Goal: Task Accomplishment & Management: Complete application form

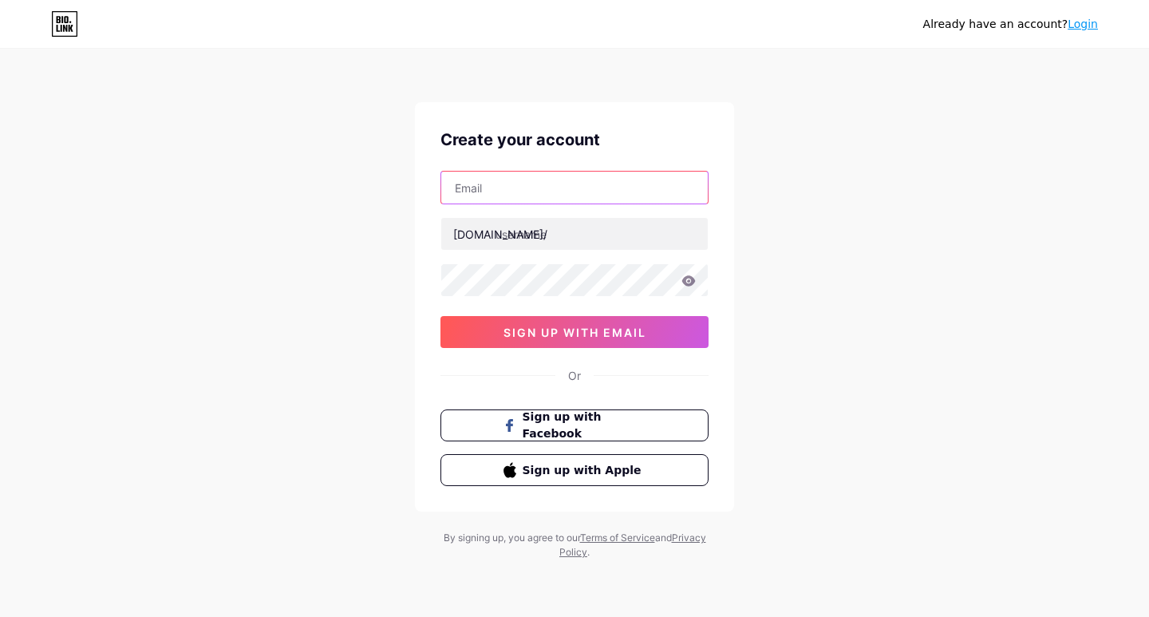
click at [515, 189] on input "text" at bounding box center [574, 188] width 267 height 32
type input "[EMAIL_ADDRESS][DOMAIN_NAME]"
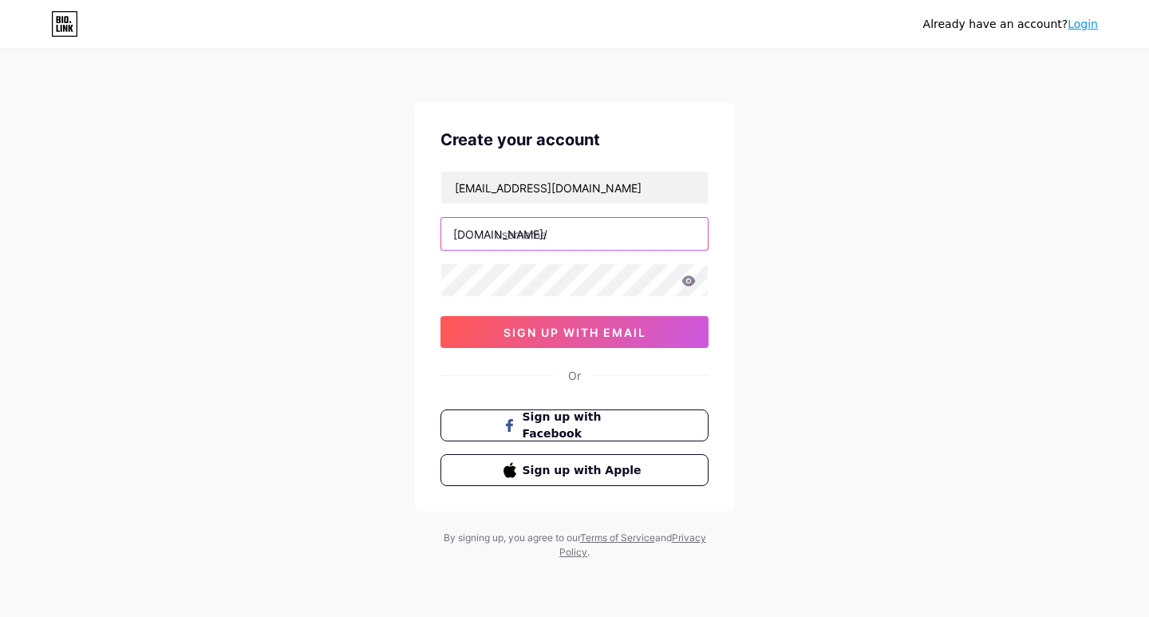
click at [540, 231] on input "text" at bounding box center [574, 234] width 267 height 32
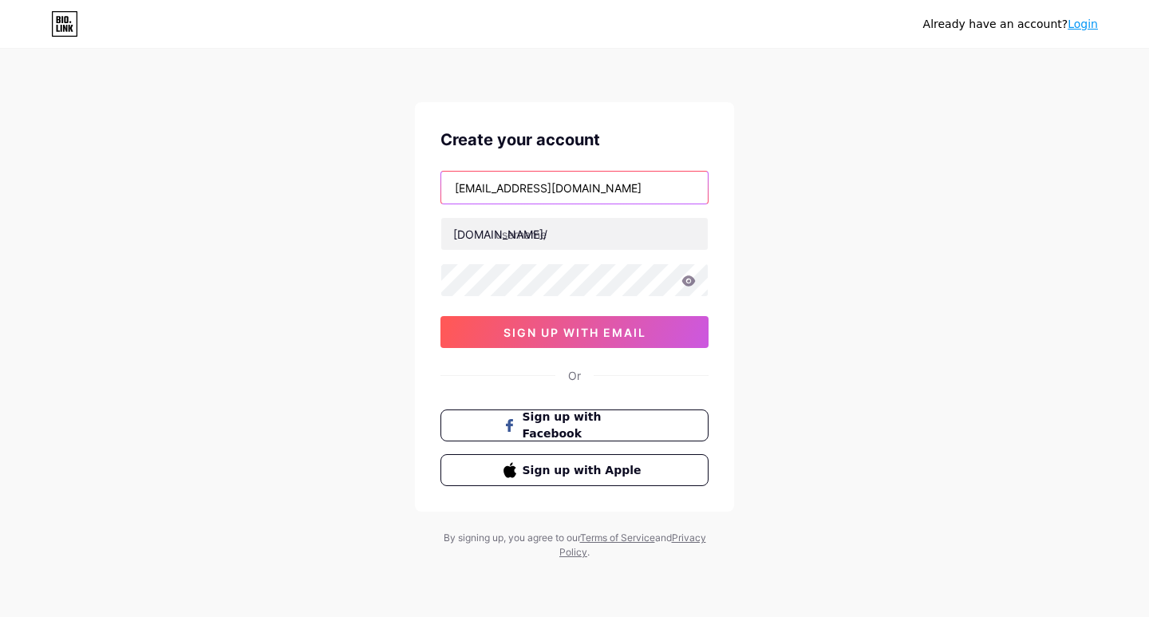
drag, startPoint x: 544, startPoint y: 188, endPoint x: 428, endPoint y: 190, distance: 115.7
click at [428, 190] on div "Create your account [EMAIL_ADDRESS][DOMAIN_NAME] [DOMAIN_NAME]/ 0cAFcWeA7IEekkt…" at bounding box center [574, 306] width 319 height 409
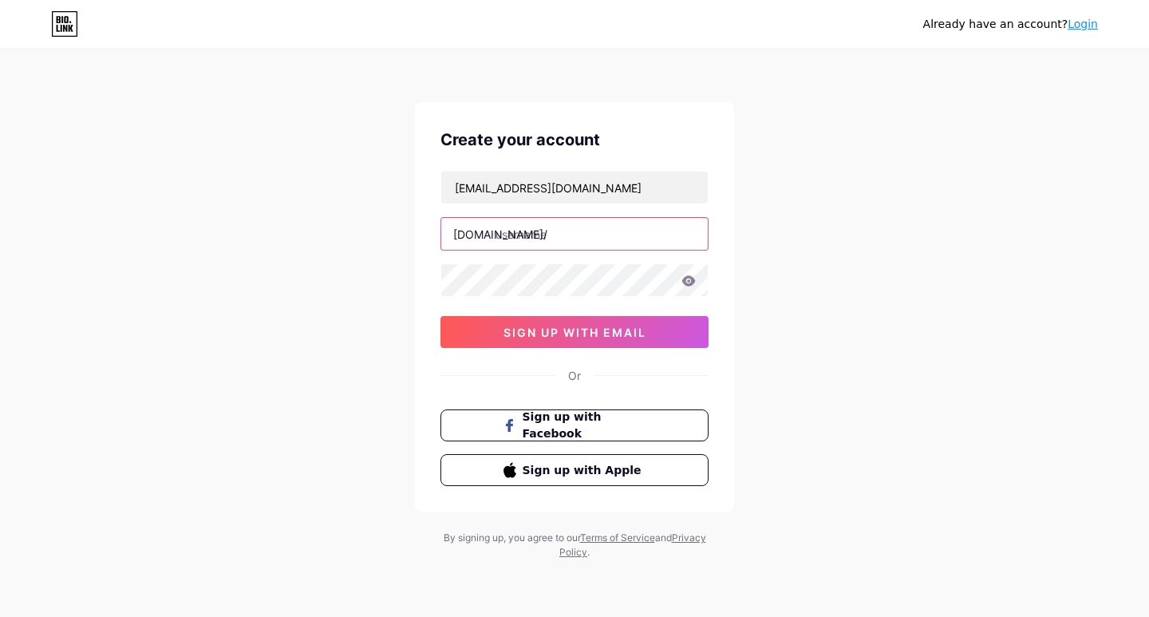
click at [559, 246] on input "text" at bounding box center [574, 234] width 267 height 32
paste input "englishcallcentre"
type input "englishcallcentre"
click at [211, 190] on div "Already have an account? Login Create your account [EMAIL_ADDRESS][DOMAIN_NAME]…" at bounding box center [574, 305] width 1149 height 611
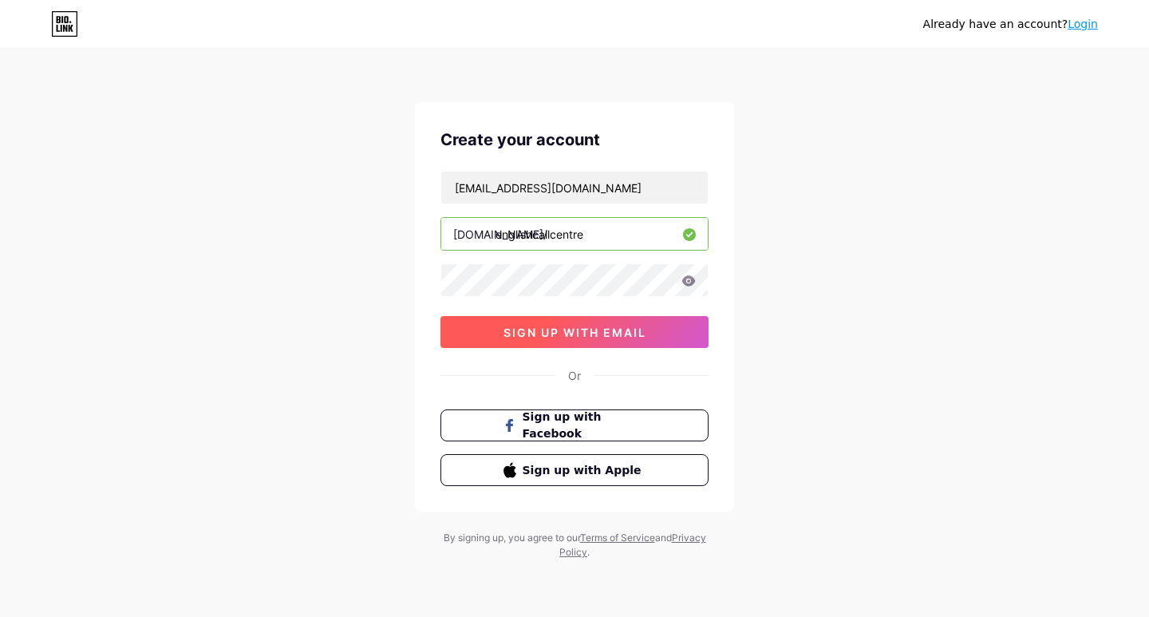
click at [542, 334] on span "sign up with email" at bounding box center [575, 333] width 143 height 14
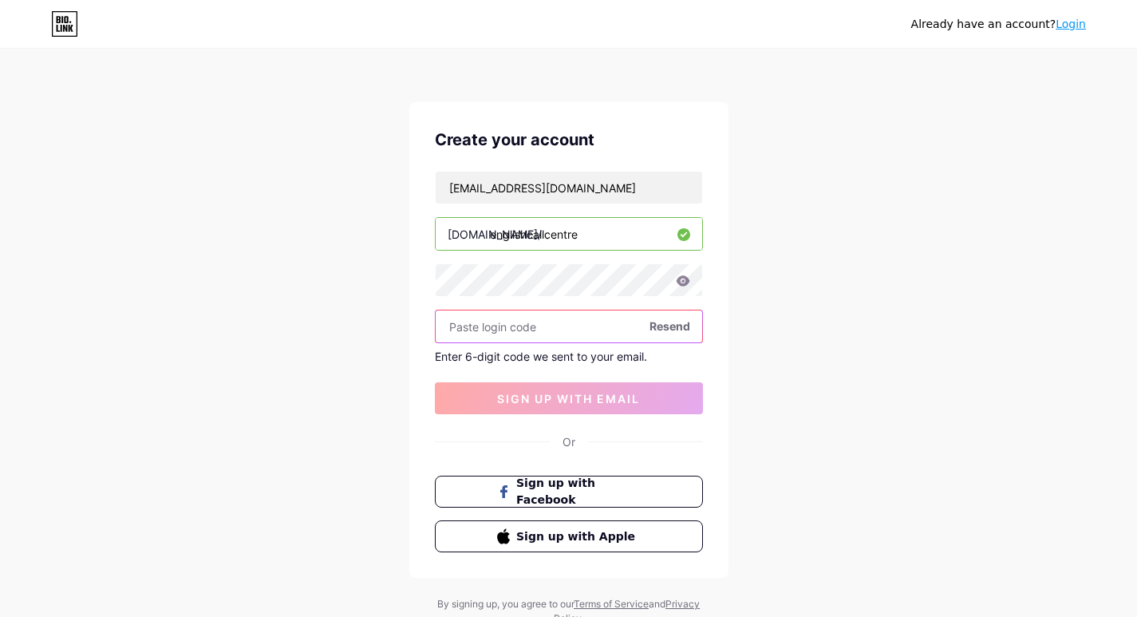
paste input "631610"
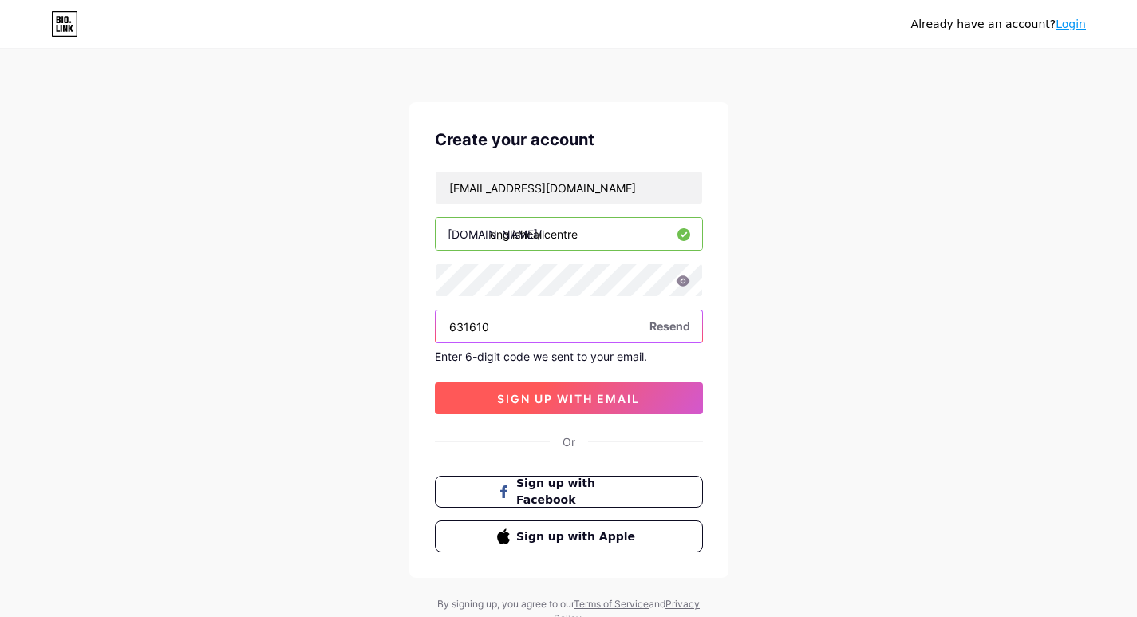
type input "631610"
click at [547, 396] on span "sign up with email" at bounding box center [568, 399] width 143 height 14
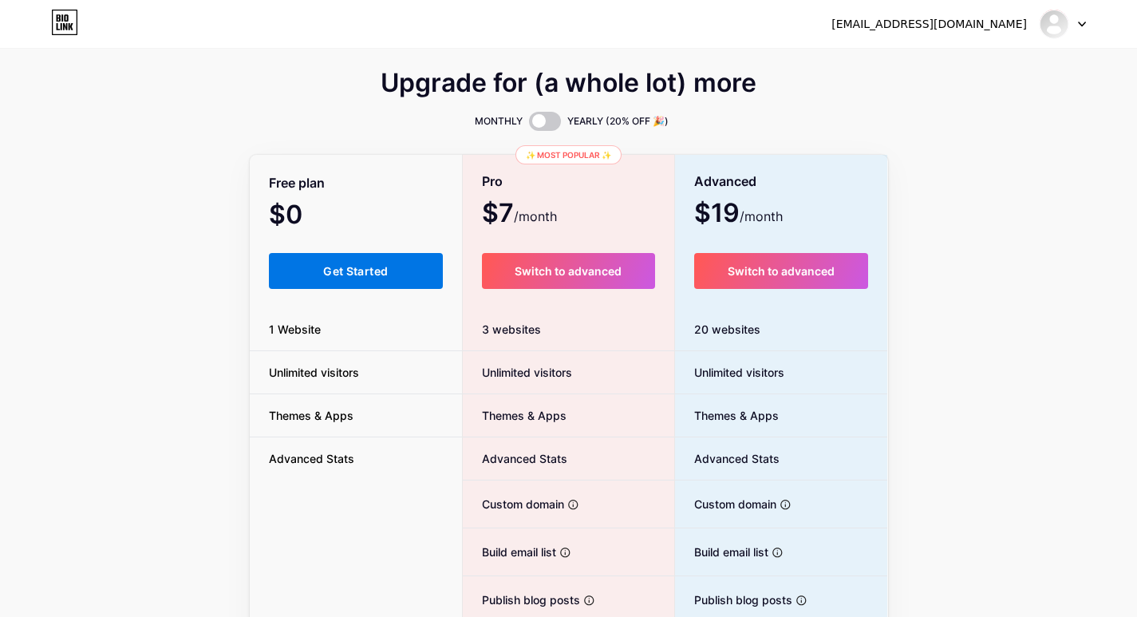
click at [319, 265] on button "Get Started" at bounding box center [356, 271] width 175 height 36
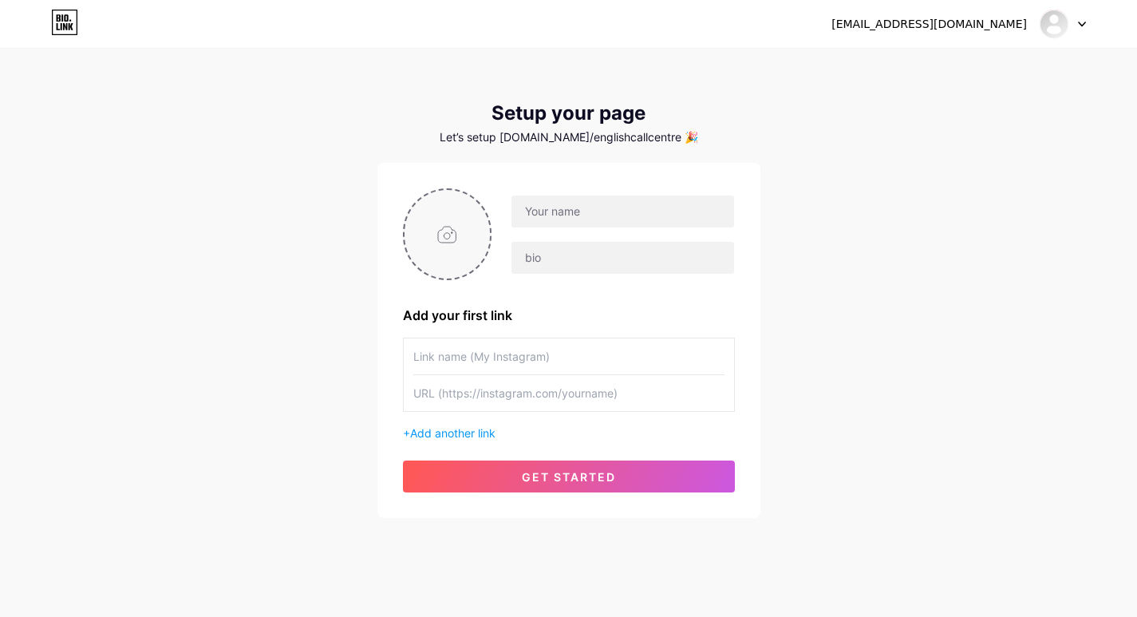
click at [446, 241] on input "file" at bounding box center [448, 234] width 86 height 89
type input "C:\fakepath\ECC logo (1).png"
click at [571, 217] on input "text" at bounding box center [623, 212] width 222 height 32
click at [178, 302] on div "[EMAIL_ADDRESS][DOMAIN_NAME] Dashboard Logout Setup your page Let’s setup [DOMA…" at bounding box center [568, 284] width 1137 height 569
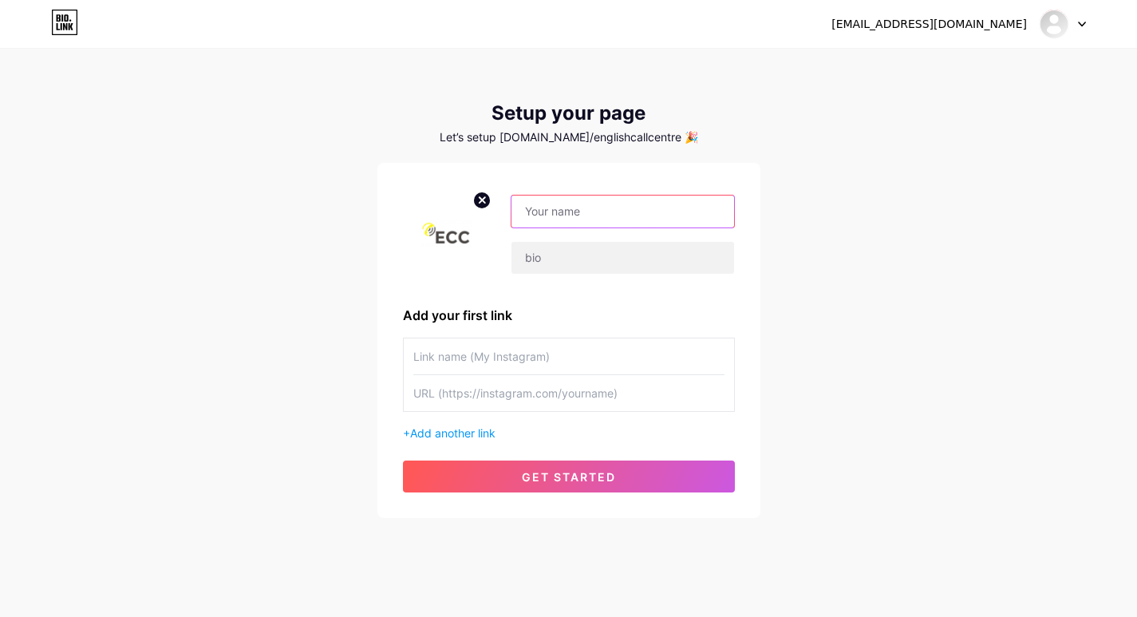
click at [575, 215] on input "text" at bounding box center [623, 212] width 222 height 32
paste input "English Call Centre Outsourcing Company"
click at [570, 262] on input "text" at bounding box center [623, 258] width 222 height 32
drag, startPoint x: 631, startPoint y: 209, endPoint x: 840, endPoint y: 226, distance: 209.8
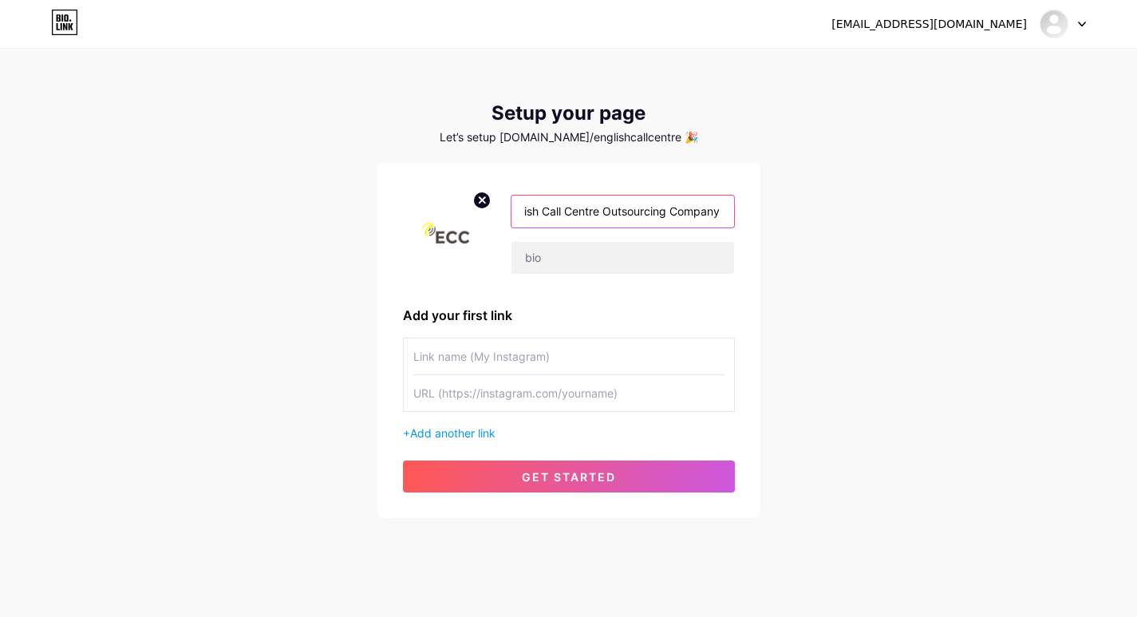
click at [840, 226] on div "[EMAIL_ADDRESS][DOMAIN_NAME] Dashboard Logout Setup your page Let’s setup [DOMA…" at bounding box center [568, 284] width 1137 height 569
type input "English Call Centre"
click at [615, 255] on input "text" at bounding box center [623, 258] width 222 height 32
paste input "English Call Centre Outsourcing Company"
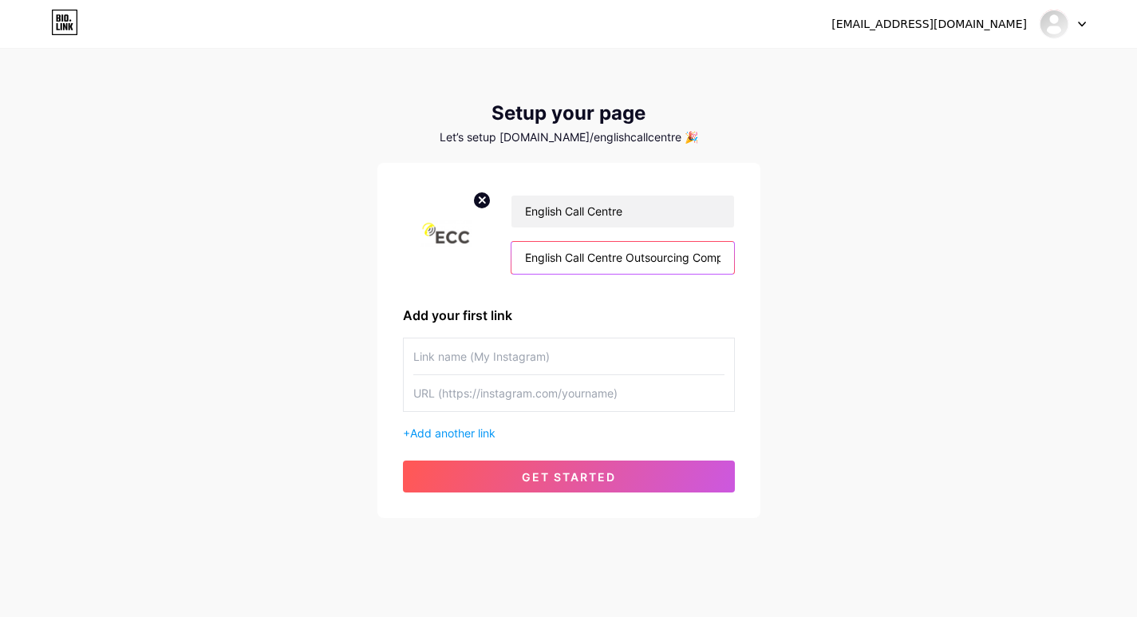
scroll to position [0, 26]
type input "English Call Centre Outsourcing Company"
click at [497, 358] on input "text" at bounding box center [568, 356] width 311 height 36
paste input "Technical Customer Support"
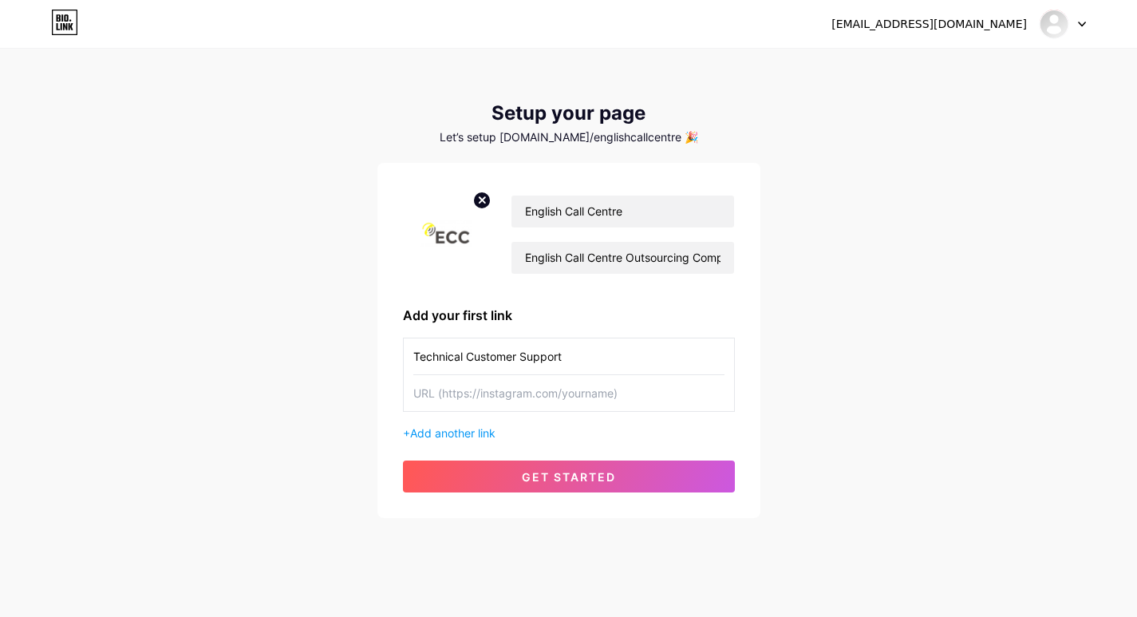
type input "Technical Customer Support"
click at [491, 397] on input "text" at bounding box center [568, 393] width 311 height 36
paste input "[URL][DOMAIN_NAME]"
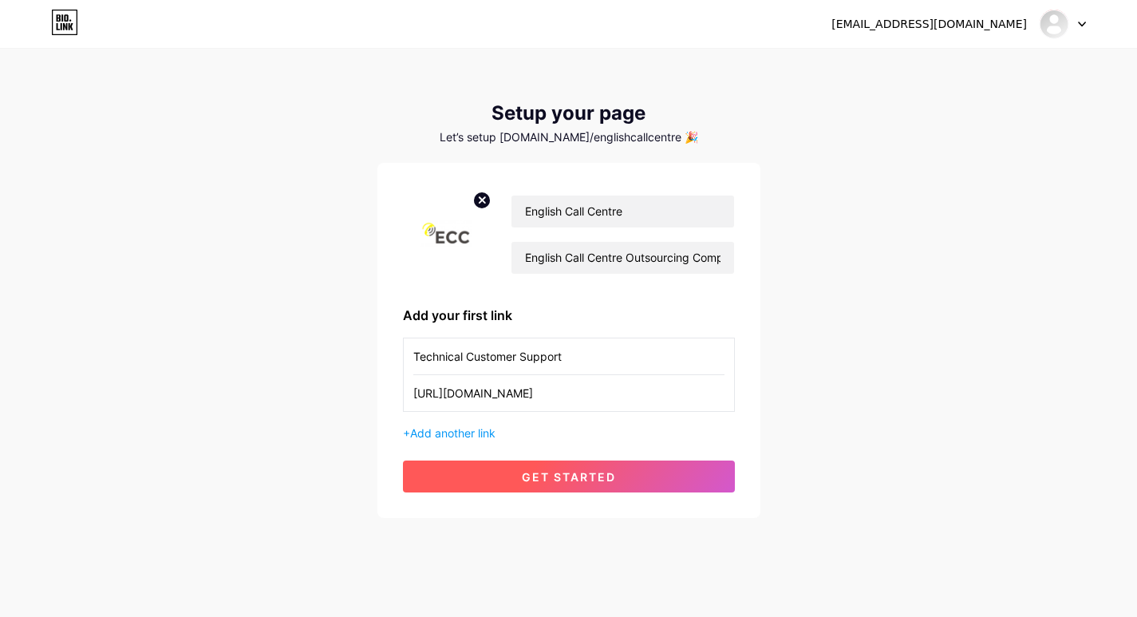
type input "[URL][DOMAIN_NAME]"
click at [540, 480] on span "get started" at bounding box center [569, 477] width 94 height 14
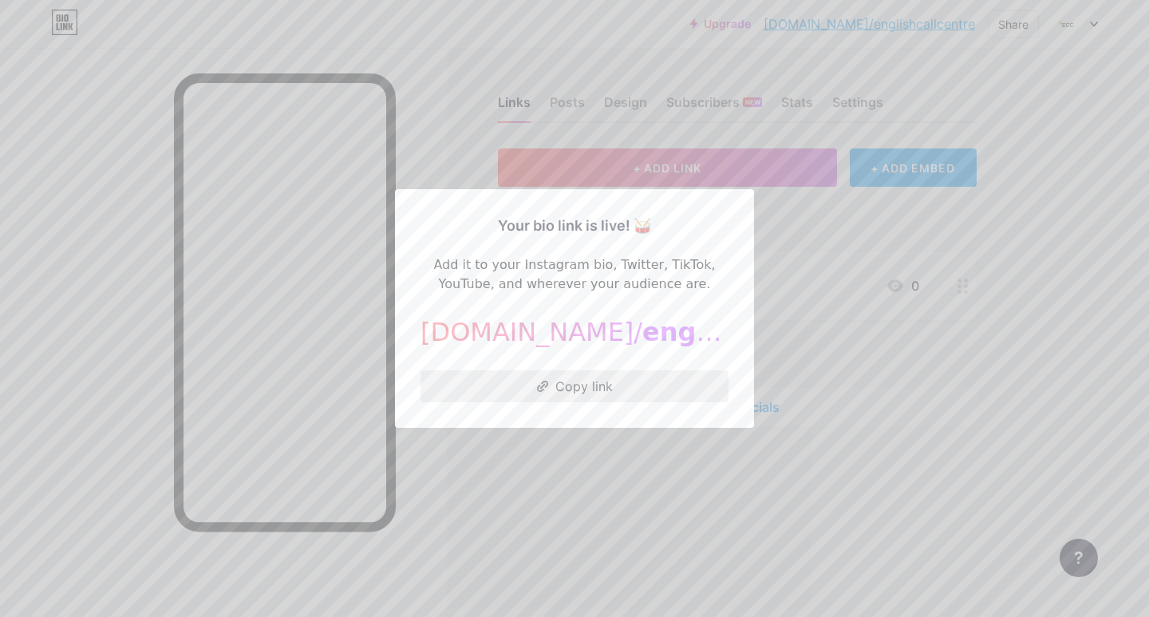
click at [585, 384] on button "Copy link" at bounding box center [575, 386] width 308 height 32
